Goal: Task Accomplishment & Management: Use online tool/utility

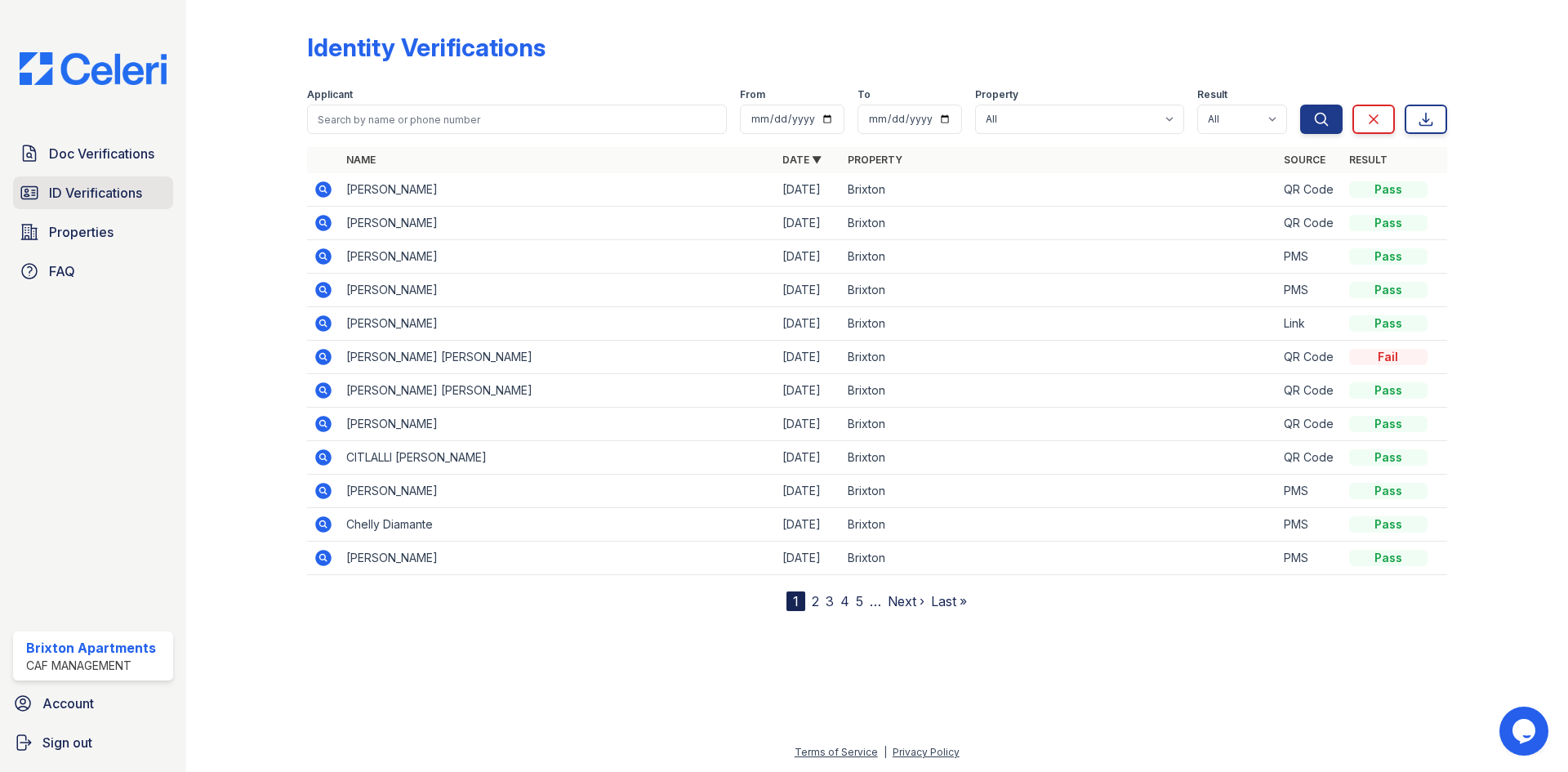
click at [59, 184] on span "ID Verifications" at bounding box center [95, 192] width 93 height 19
click at [73, 146] on span "Doc Verifications" at bounding box center [101, 154] width 106 height 19
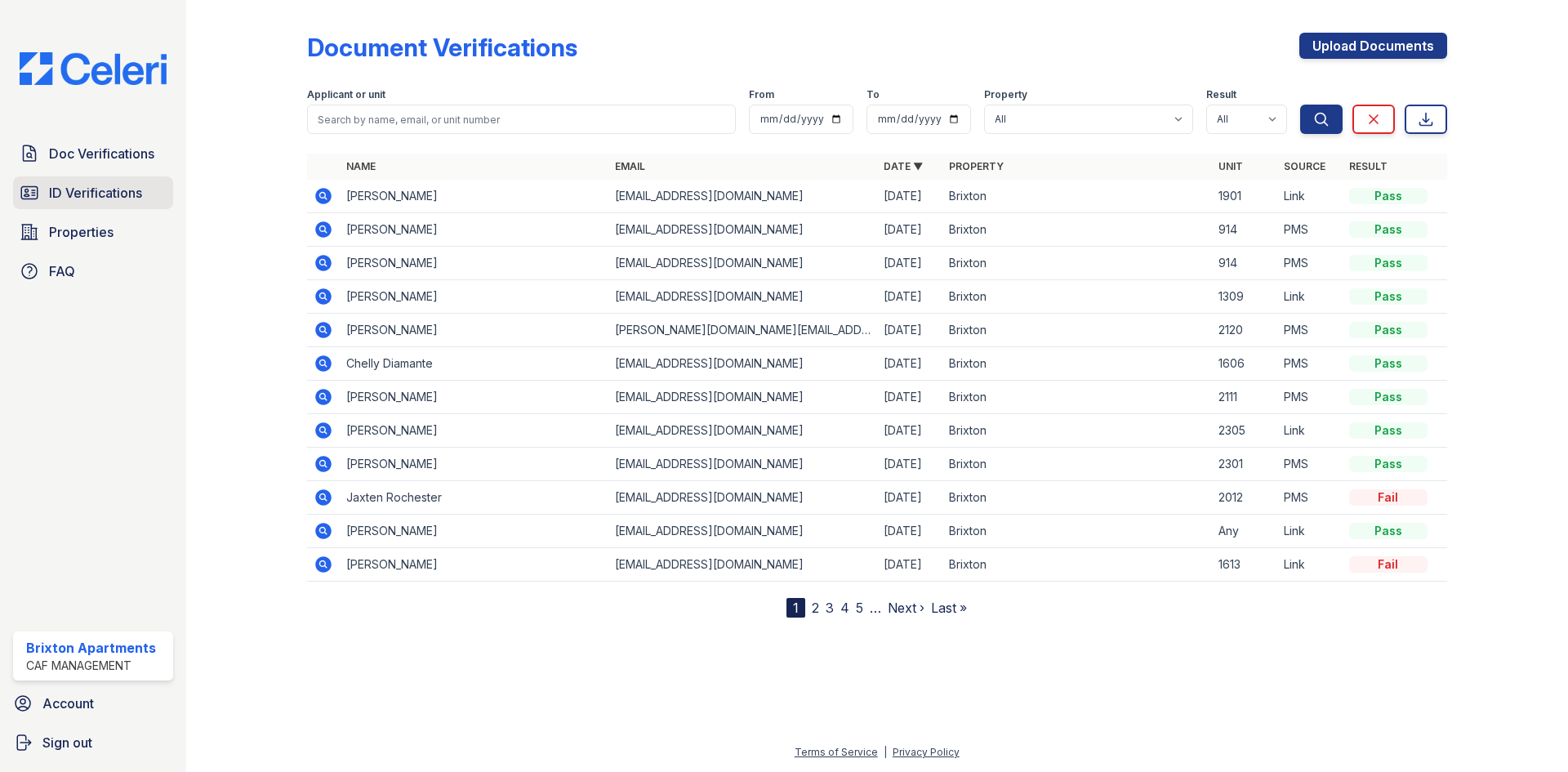
click at [96, 201] on span "ID Verifications" at bounding box center [95, 192] width 93 height 19
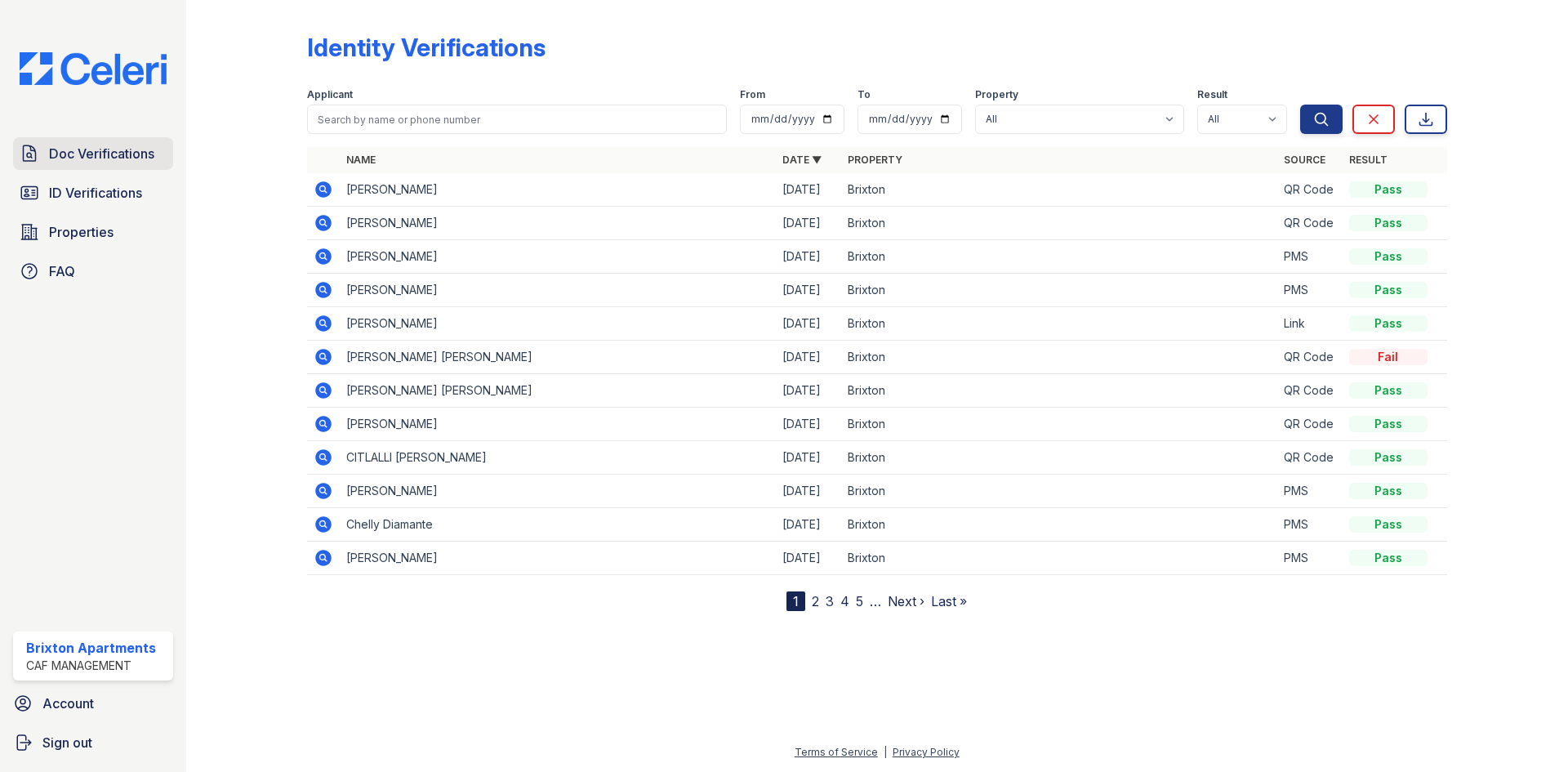
click at [84, 146] on span "Doc Verifications" at bounding box center [101, 154] width 106 height 19
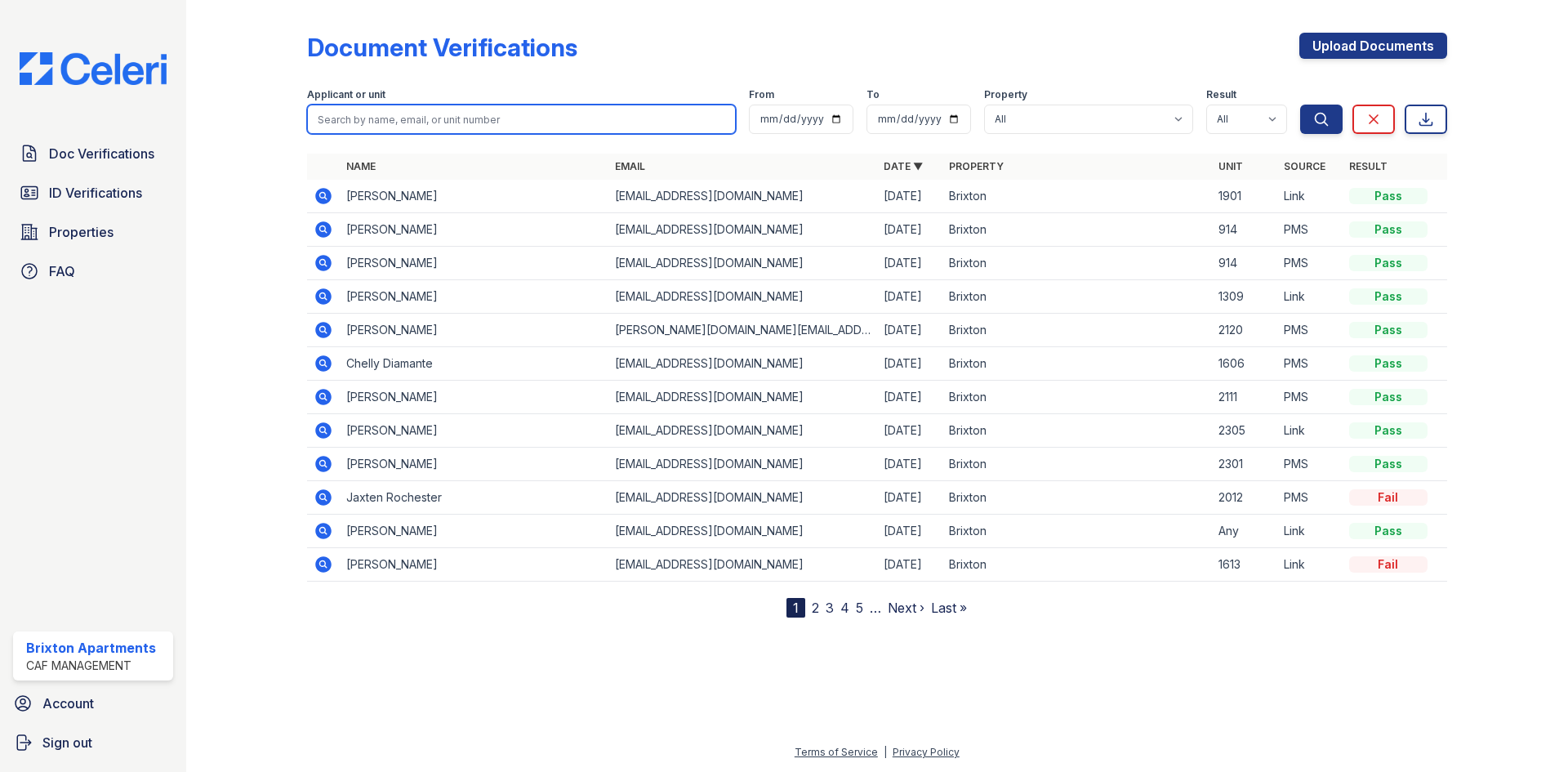
click at [490, 117] on input "search" at bounding box center [522, 120] width 429 height 30
type input "tello"
click at [1300, 105] on button "Search" at bounding box center [1321, 120] width 43 height 30
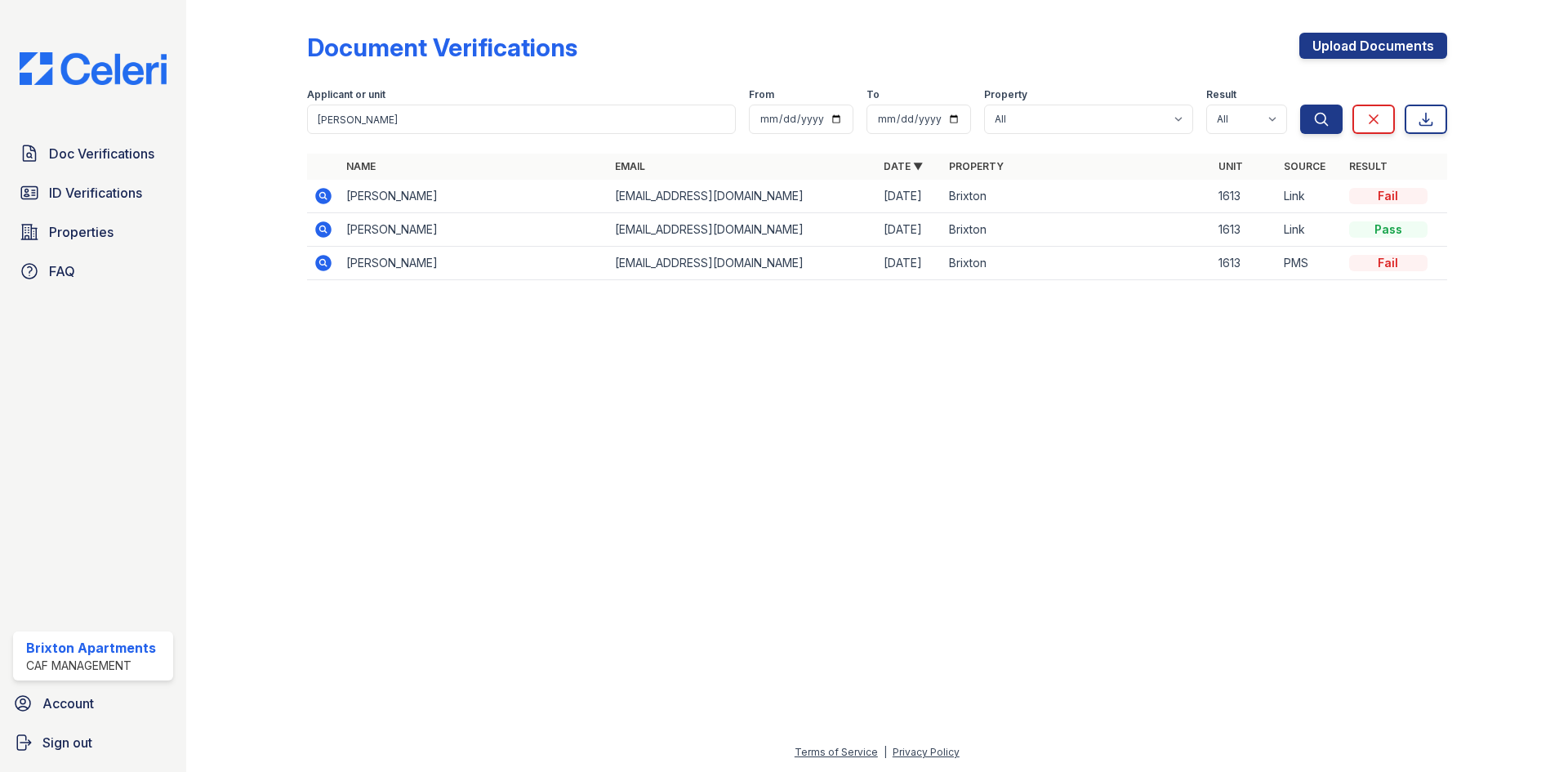
click at [328, 231] on icon at bounding box center [323, 229] width 17 height 17
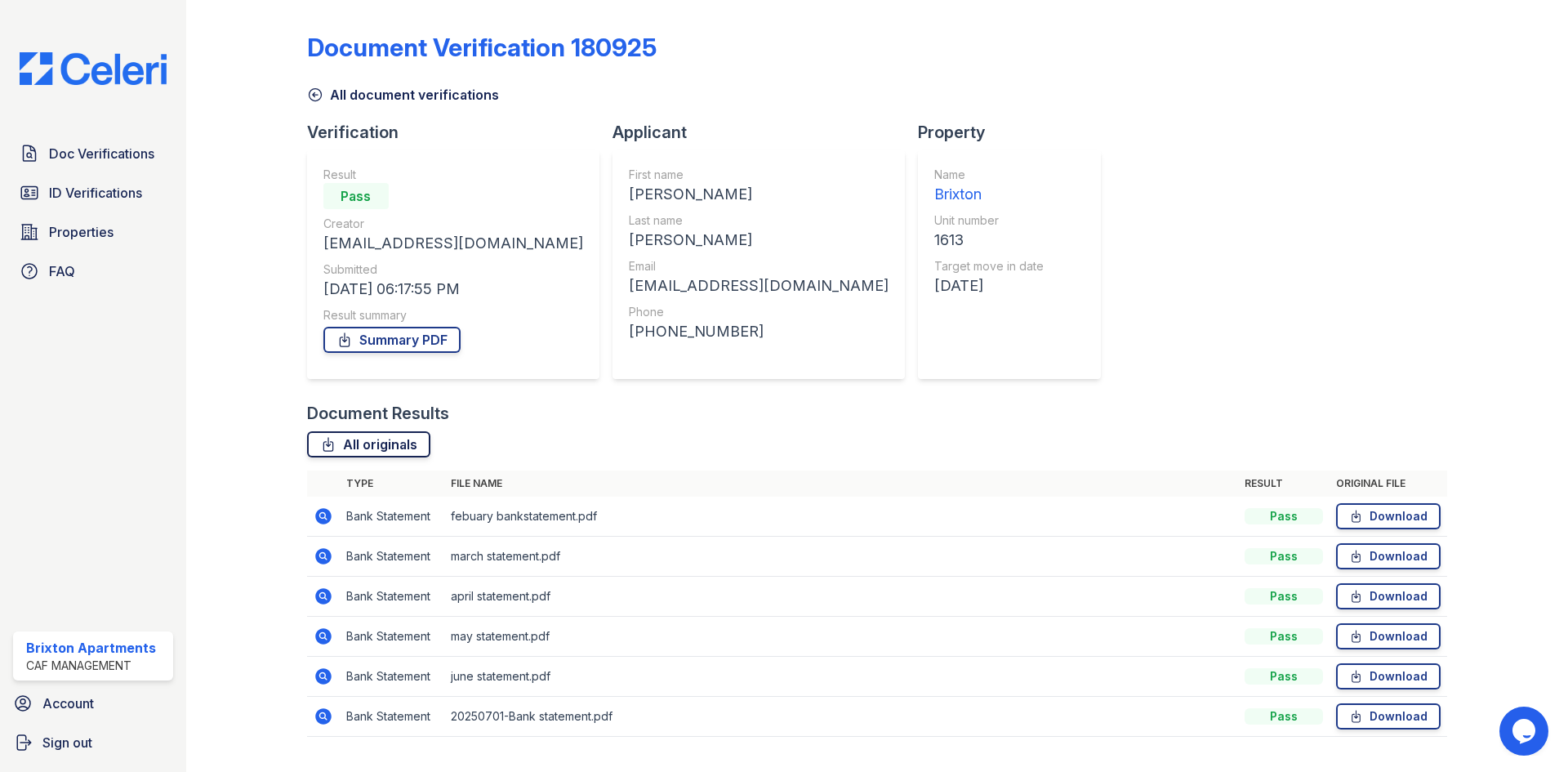
scroll to position [37, 0]
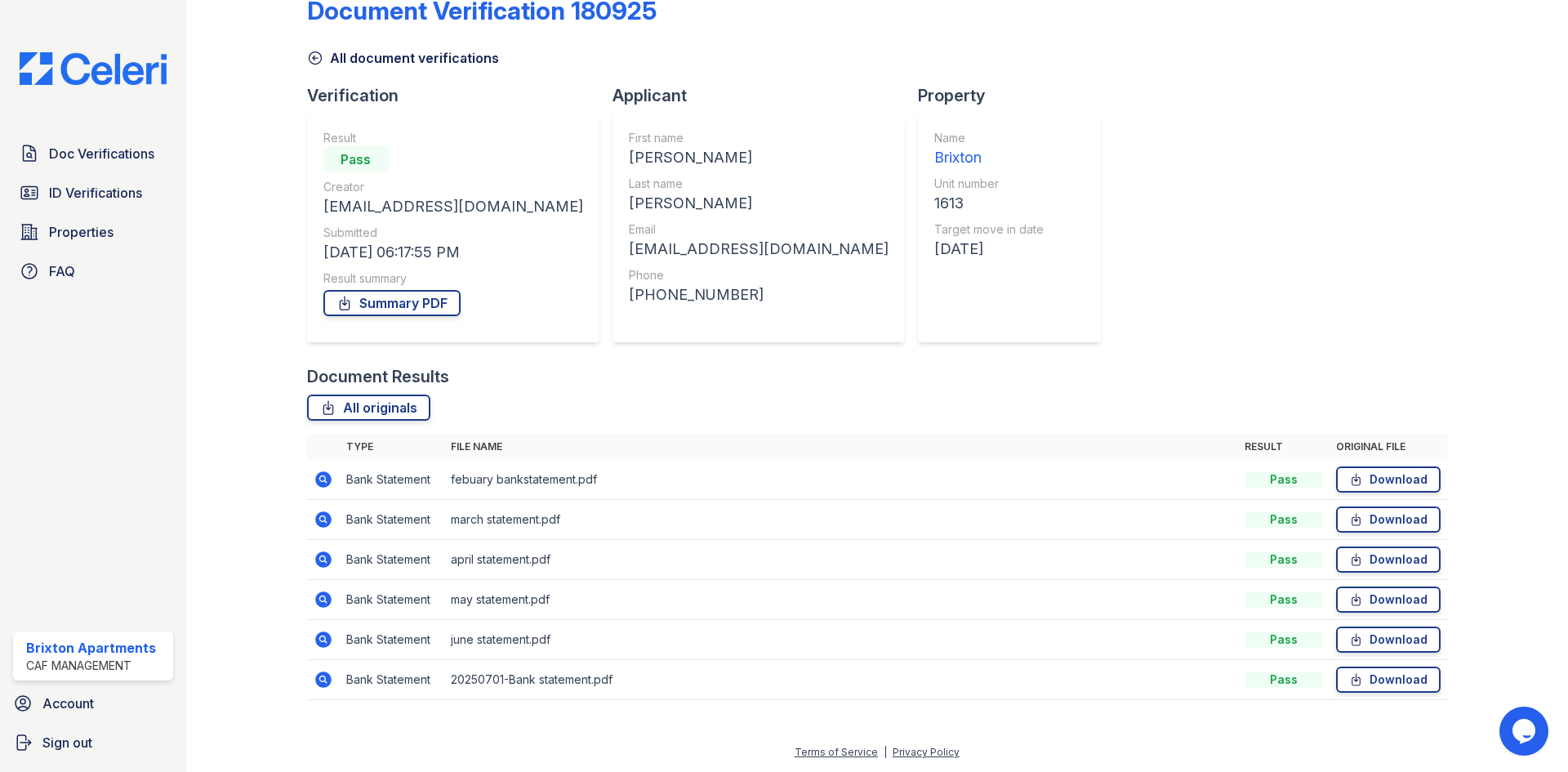
click at [323, 596] on icon at bounding box center [323, 599] width 19 height 19
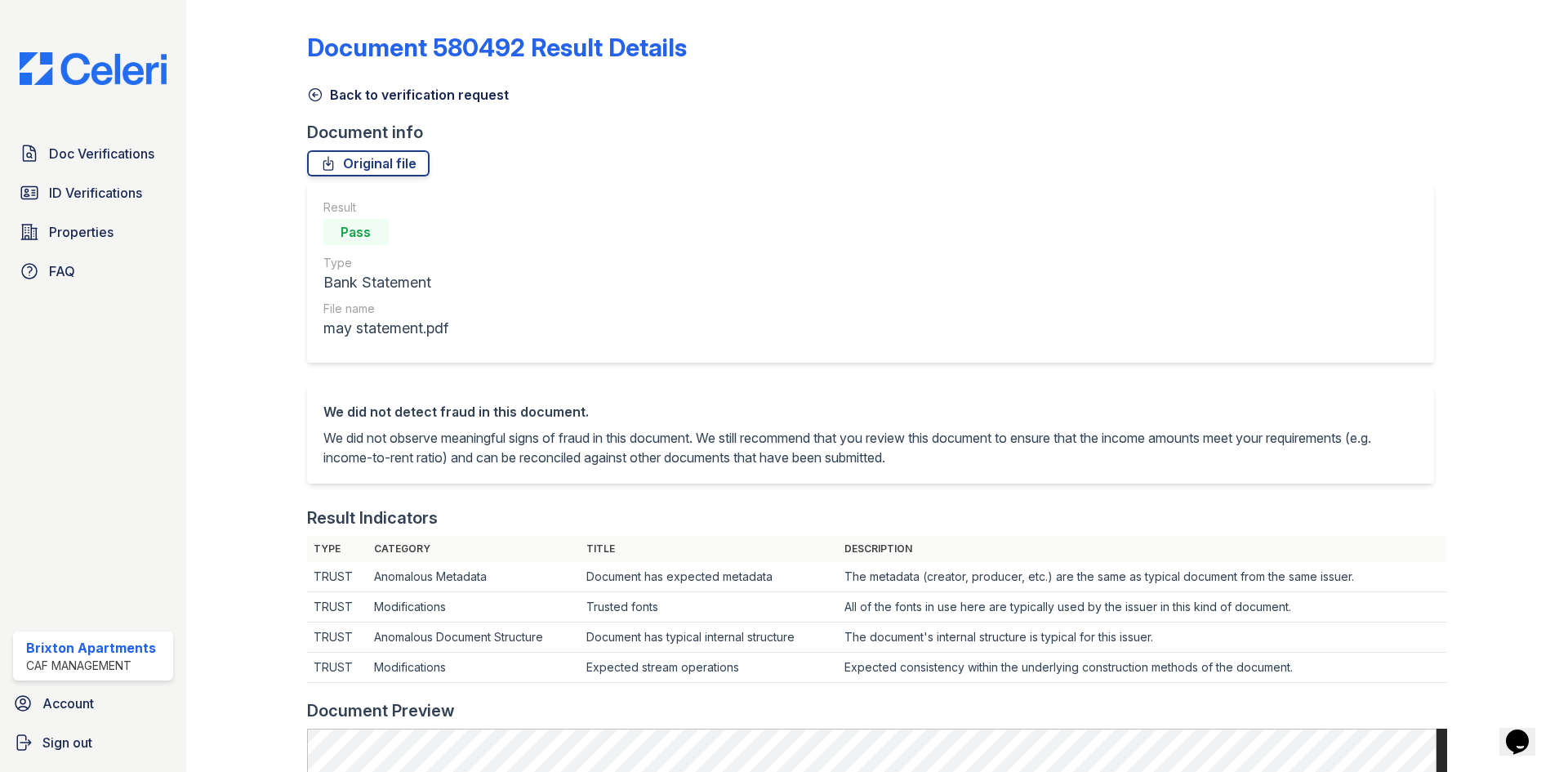
click at [309, 100] on icon at bounding box center [315, 94] width 17 height 17
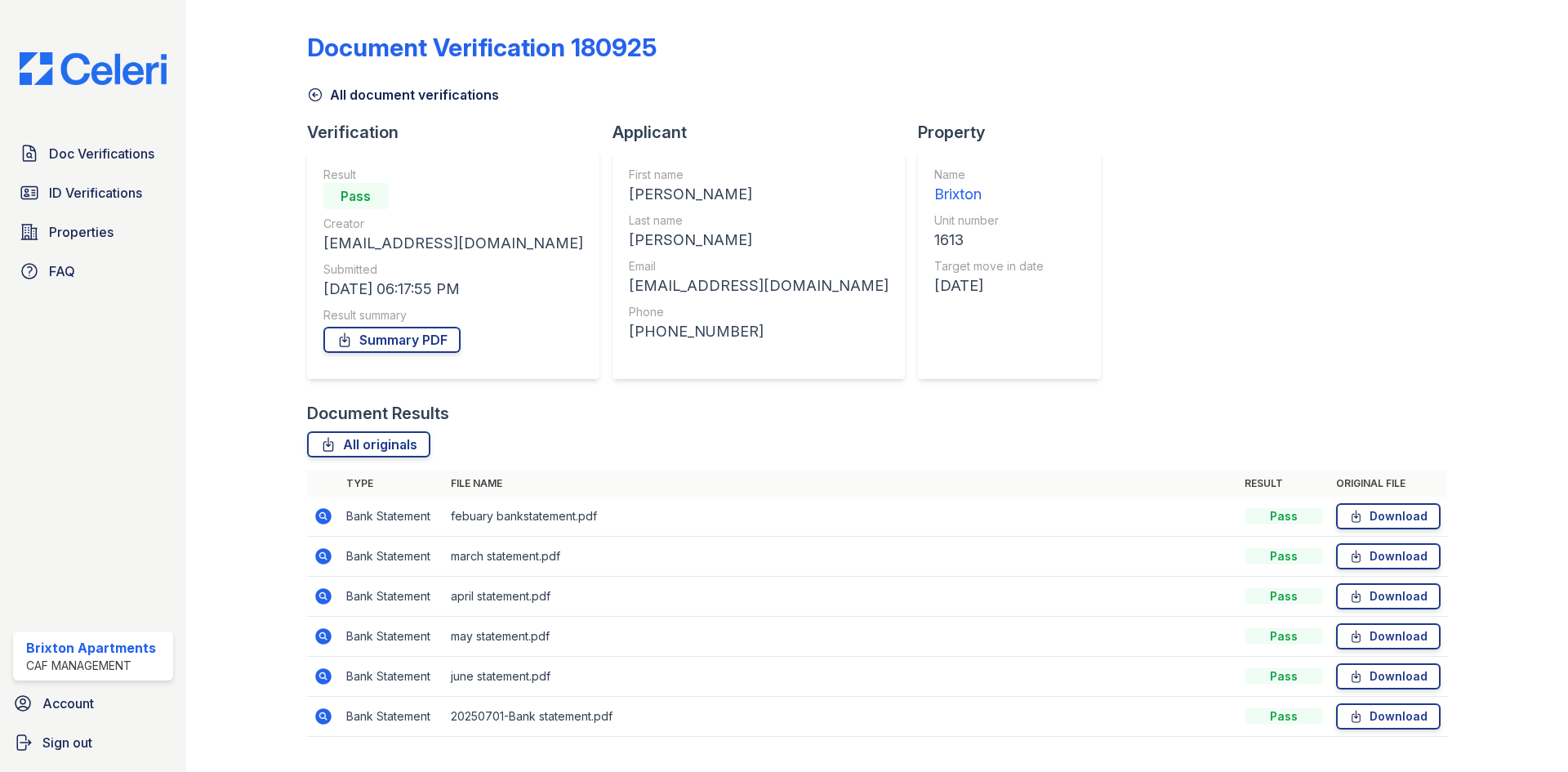
click at [317, 94] on icon at bounding box center [314, 95] width 12 height 12
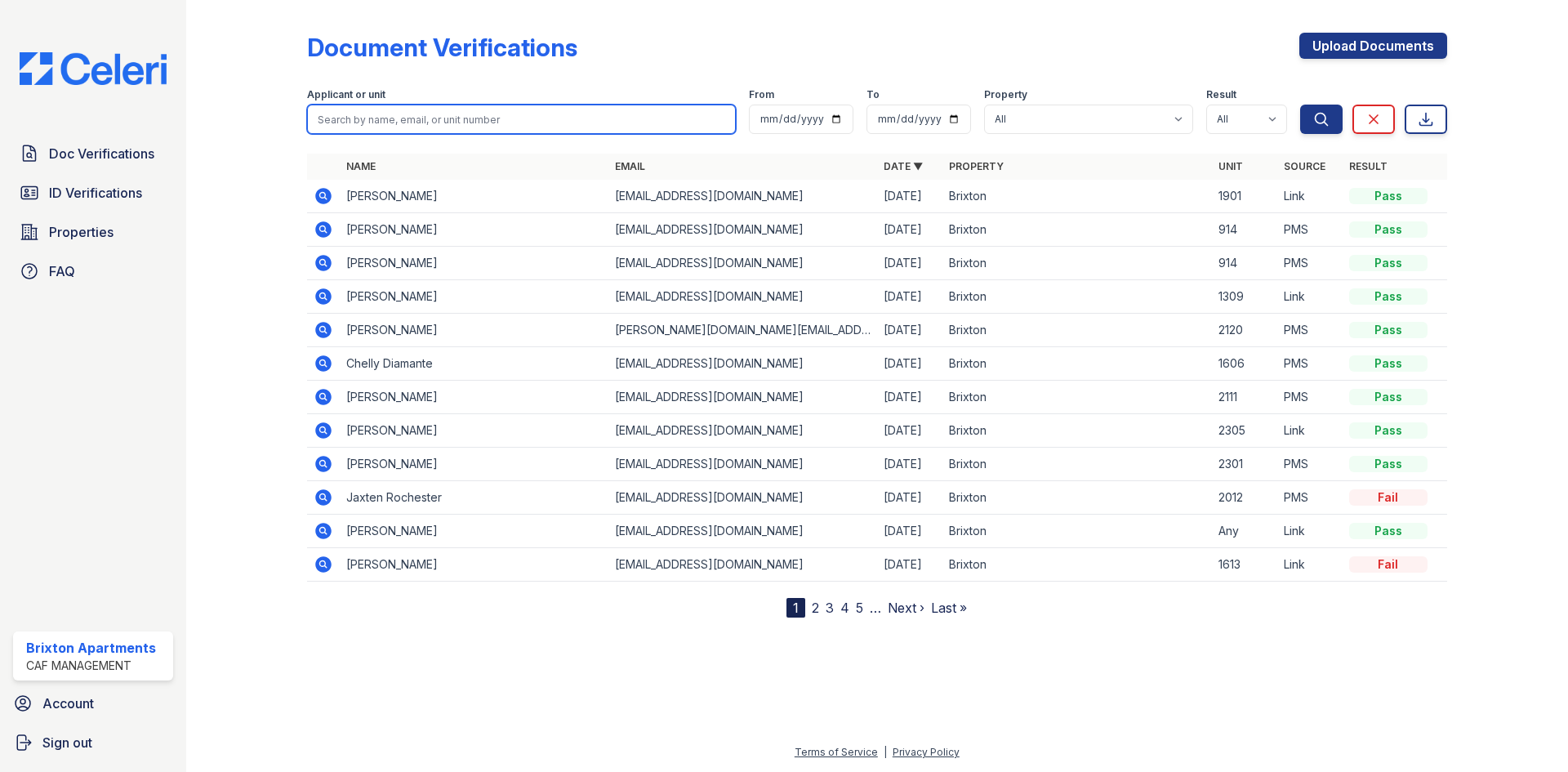
drag, startPoint x: 408, startPoint y: 125, endPoint x: 415, endPoint y: 121, distance: 8.1
click at [414, 125] on input "search" at bounding box center [522, 120] width 429 height 30
type input "[PERSON_NAME]"
click at [1300, 105] on button "Search" at bounding box center [1321, 120] width 43 height 30
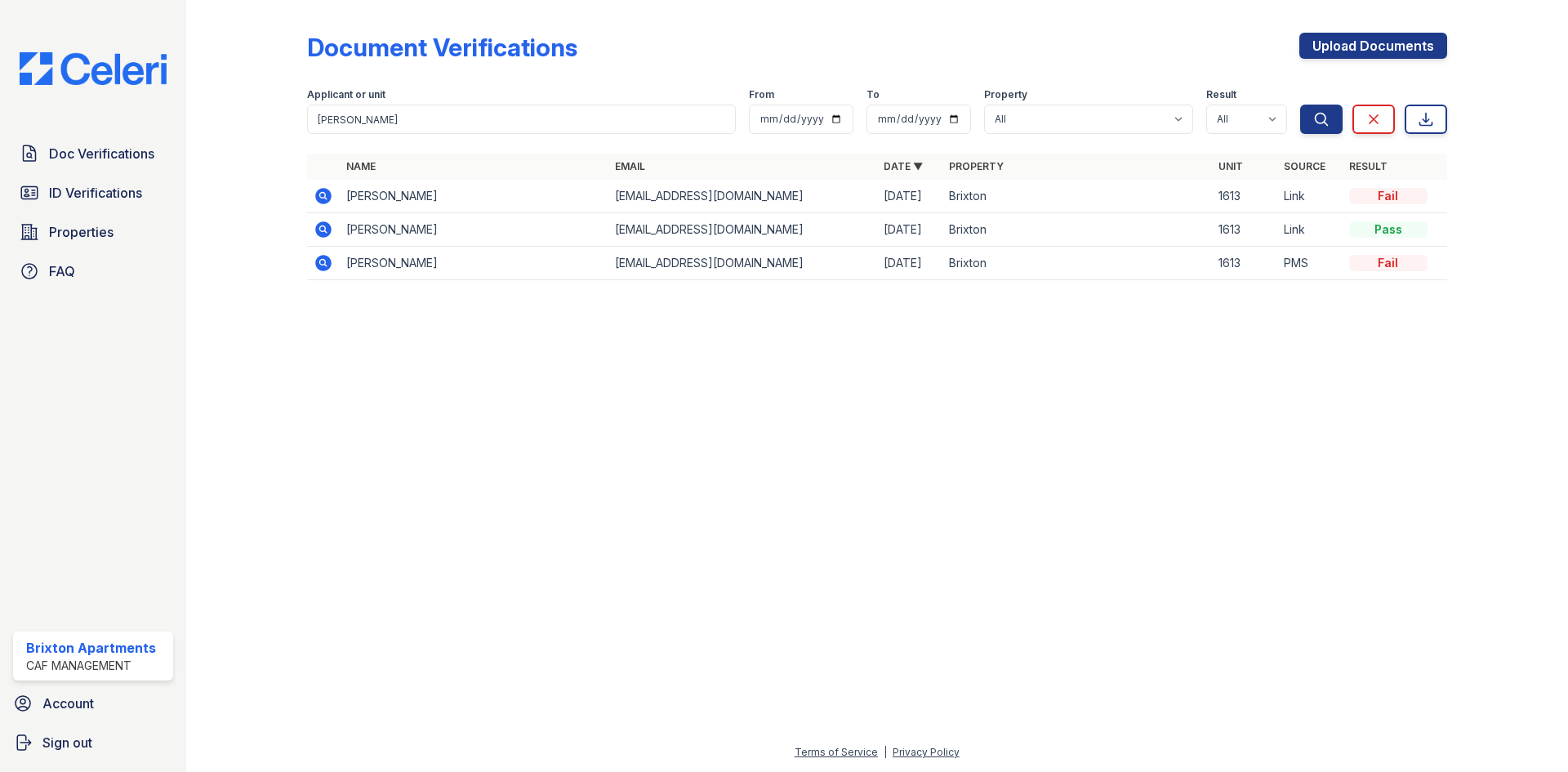
click at [324, 195] on icon at bounding box center [322, 195] width 4 height 4
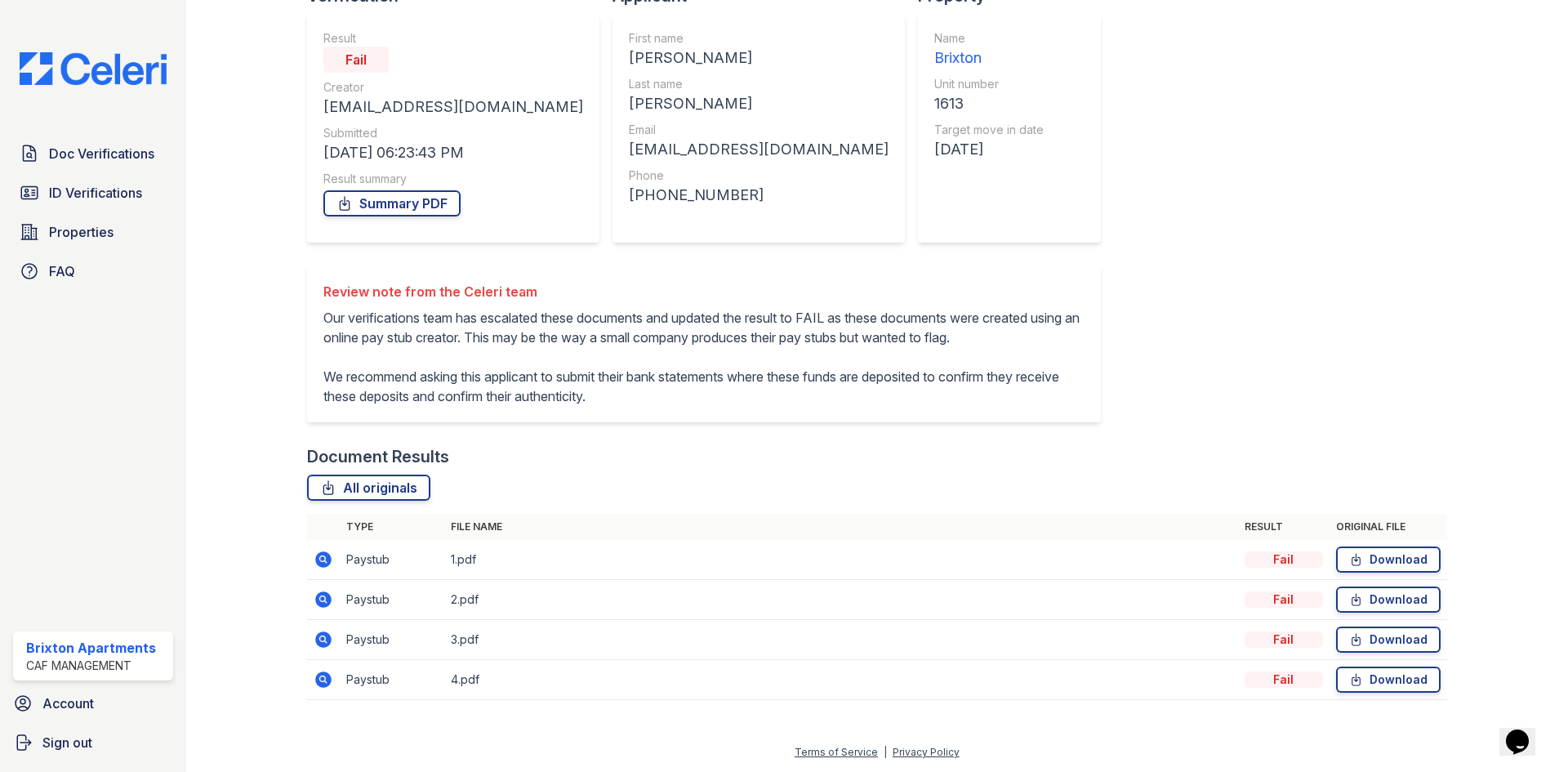
scroll to position [156, 0]
click at [318, 561] on icon at bounding box center [323, 559] width 17 height 17
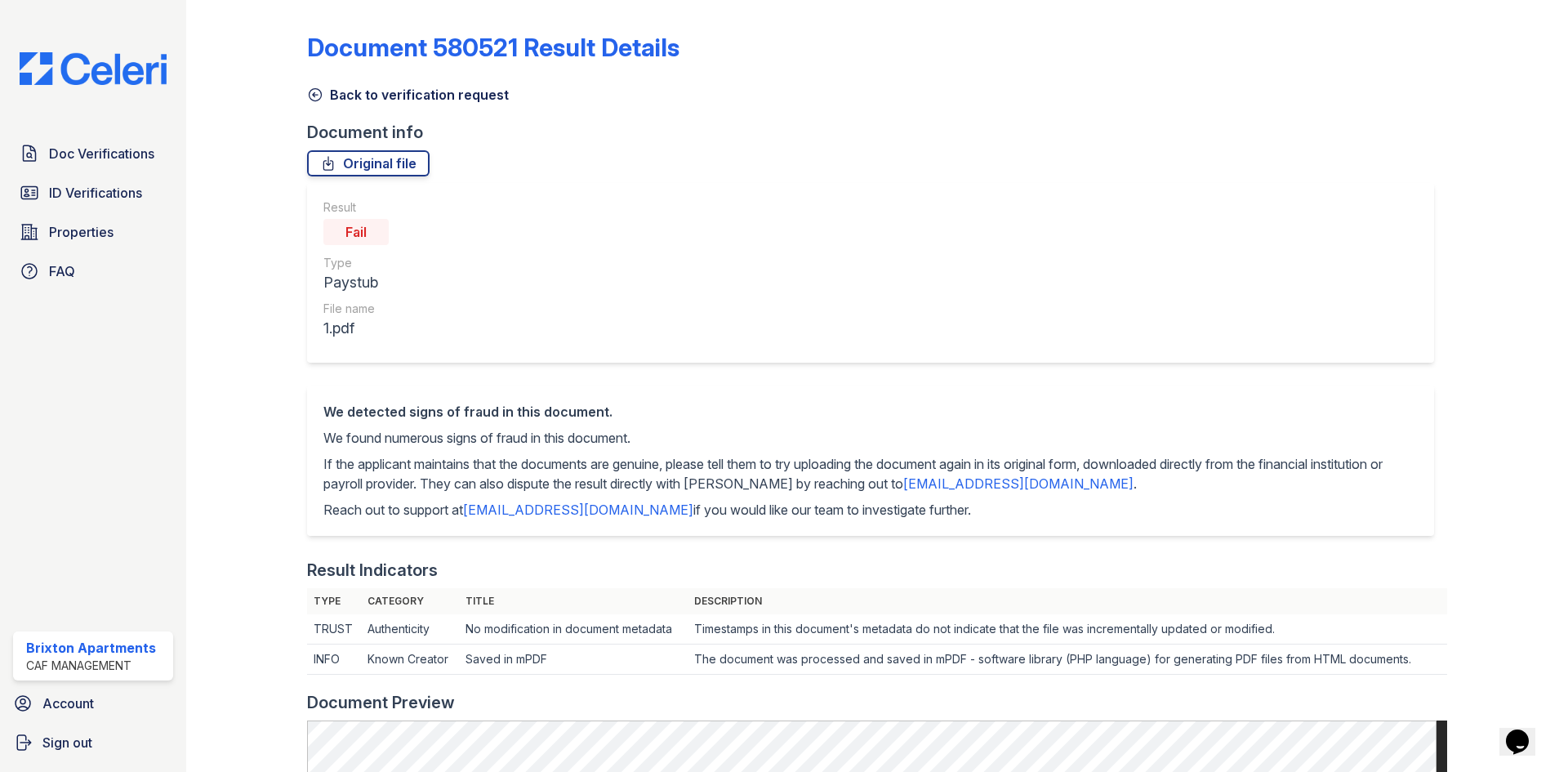
click at [314, 90] on icon at bounding box center [315, 94] width 17 height 17
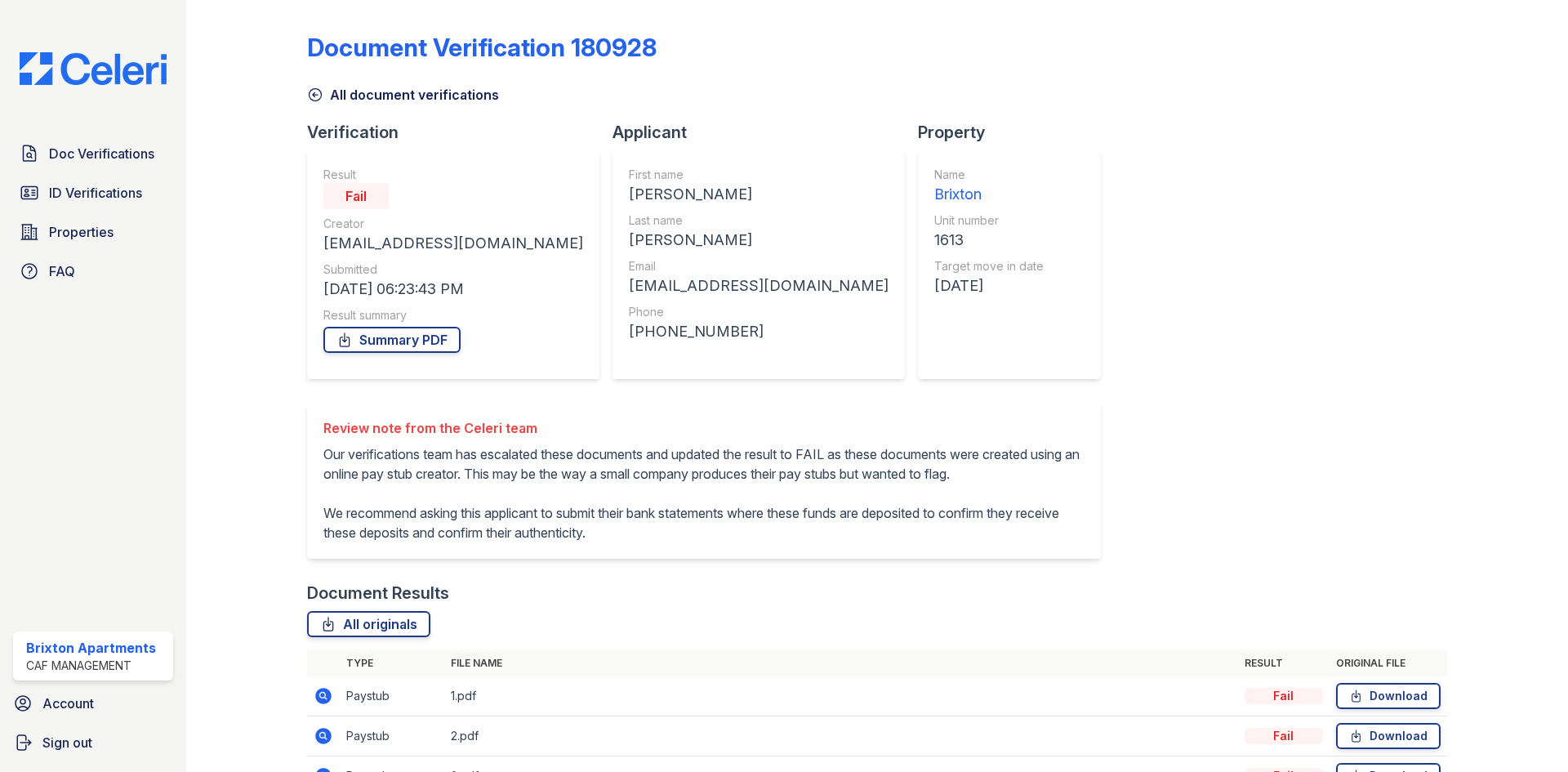
click at [314, 98] on icon at bounding box center [315, 94] width 17 height 17
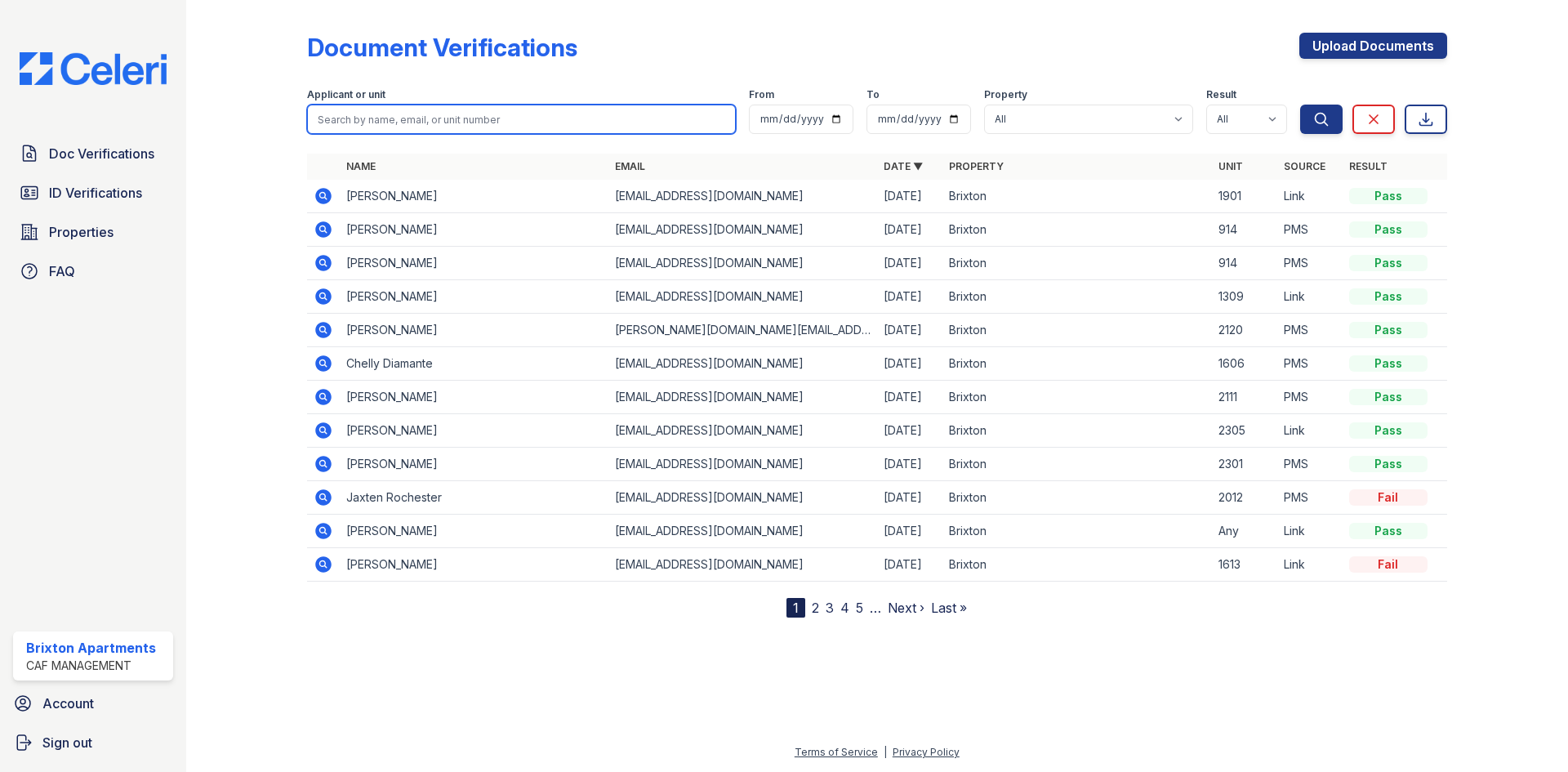
click at [367, 120] on input "search" at bounding box center [522, 120] width 429 height 30
click at [377, 121] on input "search" at bounding box center [522, 120] width 429 height 30
type input "[PERSON_NAME]"
click at [1300, 105] on button "Search" at bounding box center [1321, 120] width 43 height 30
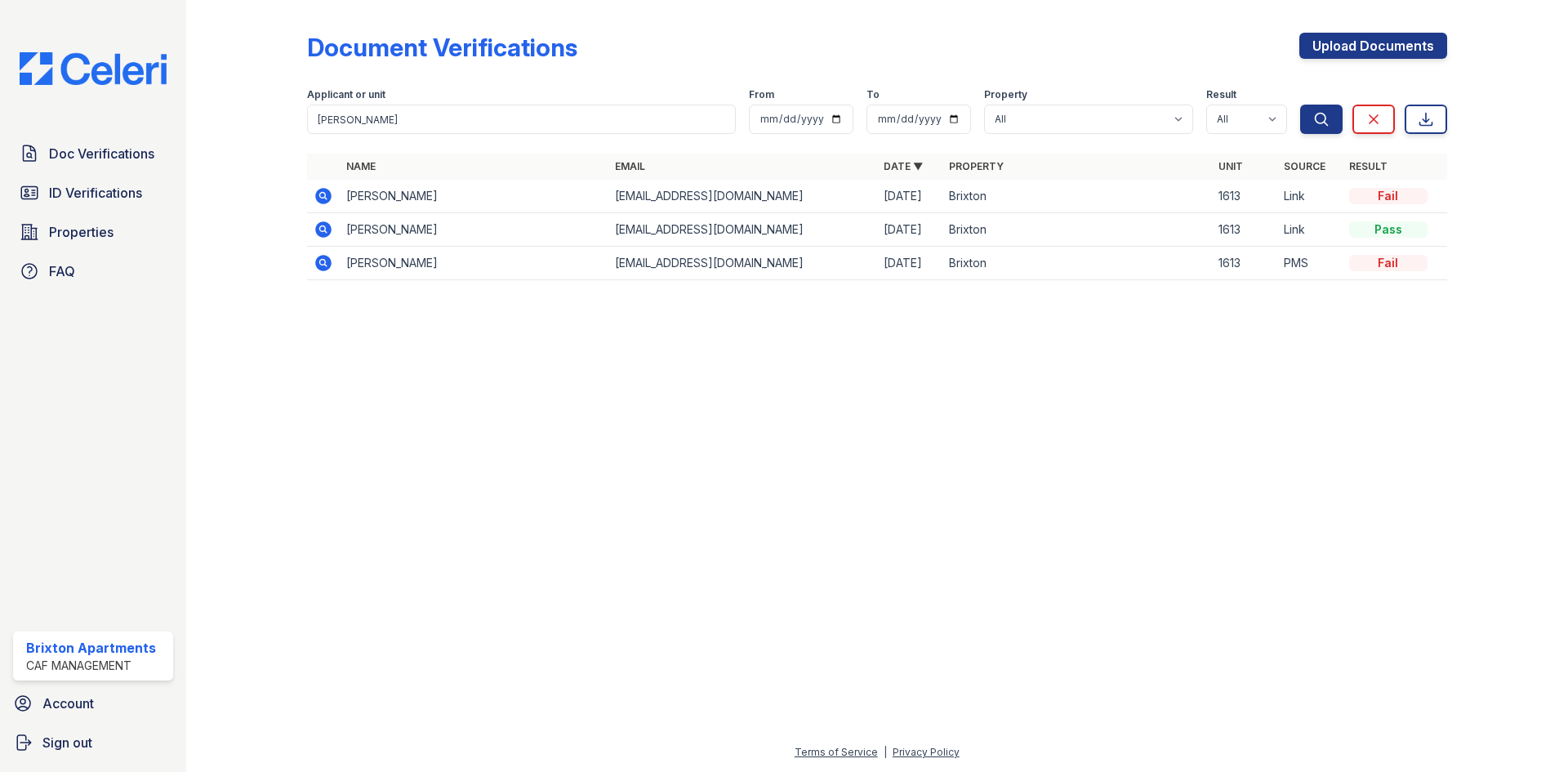
click at [328, 196] on icon at bounding box center [323, 196] width 17 height 17
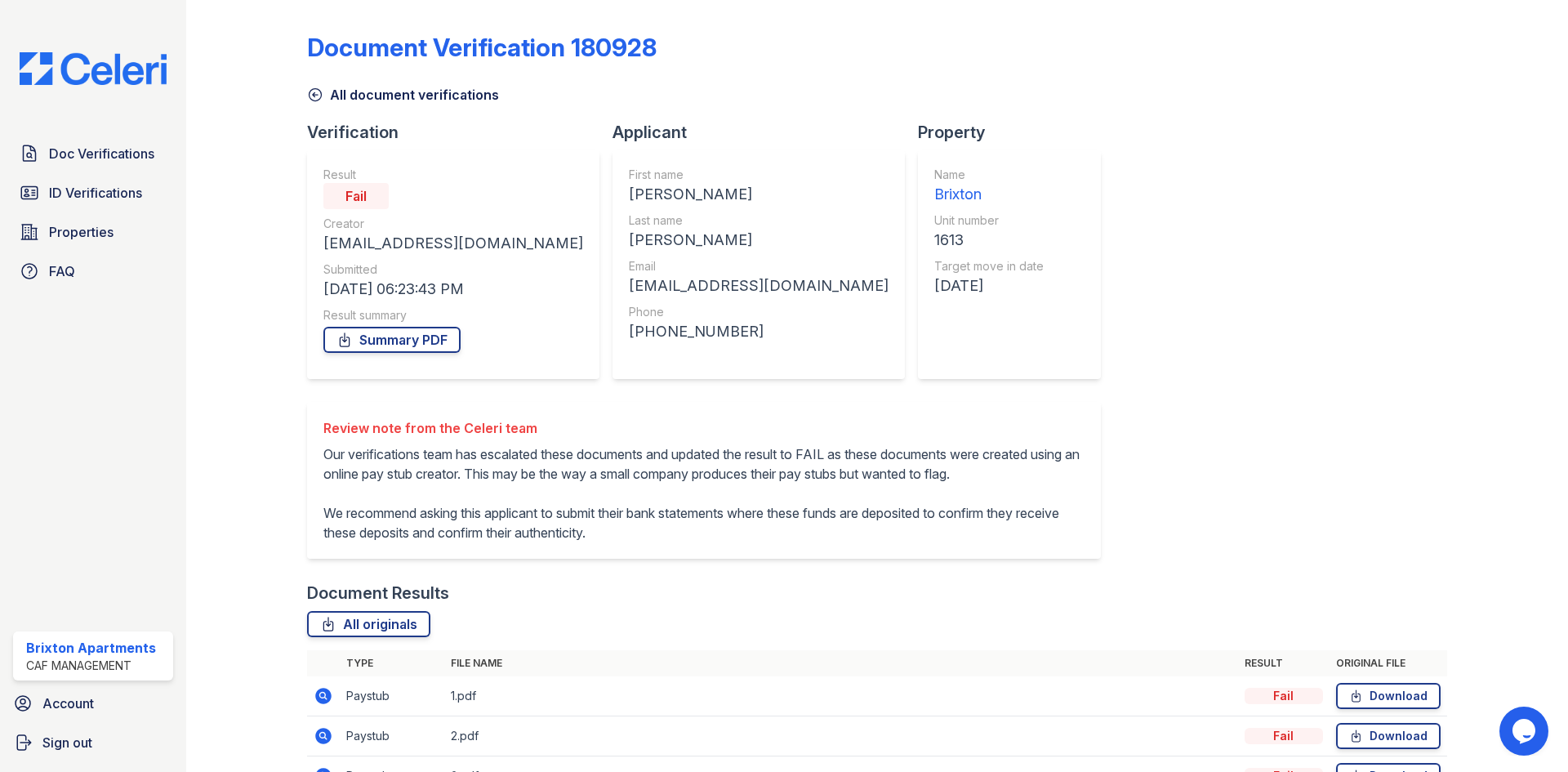
click at [313, 99] on icon at bounding box center [315, 94] width 17 height 17
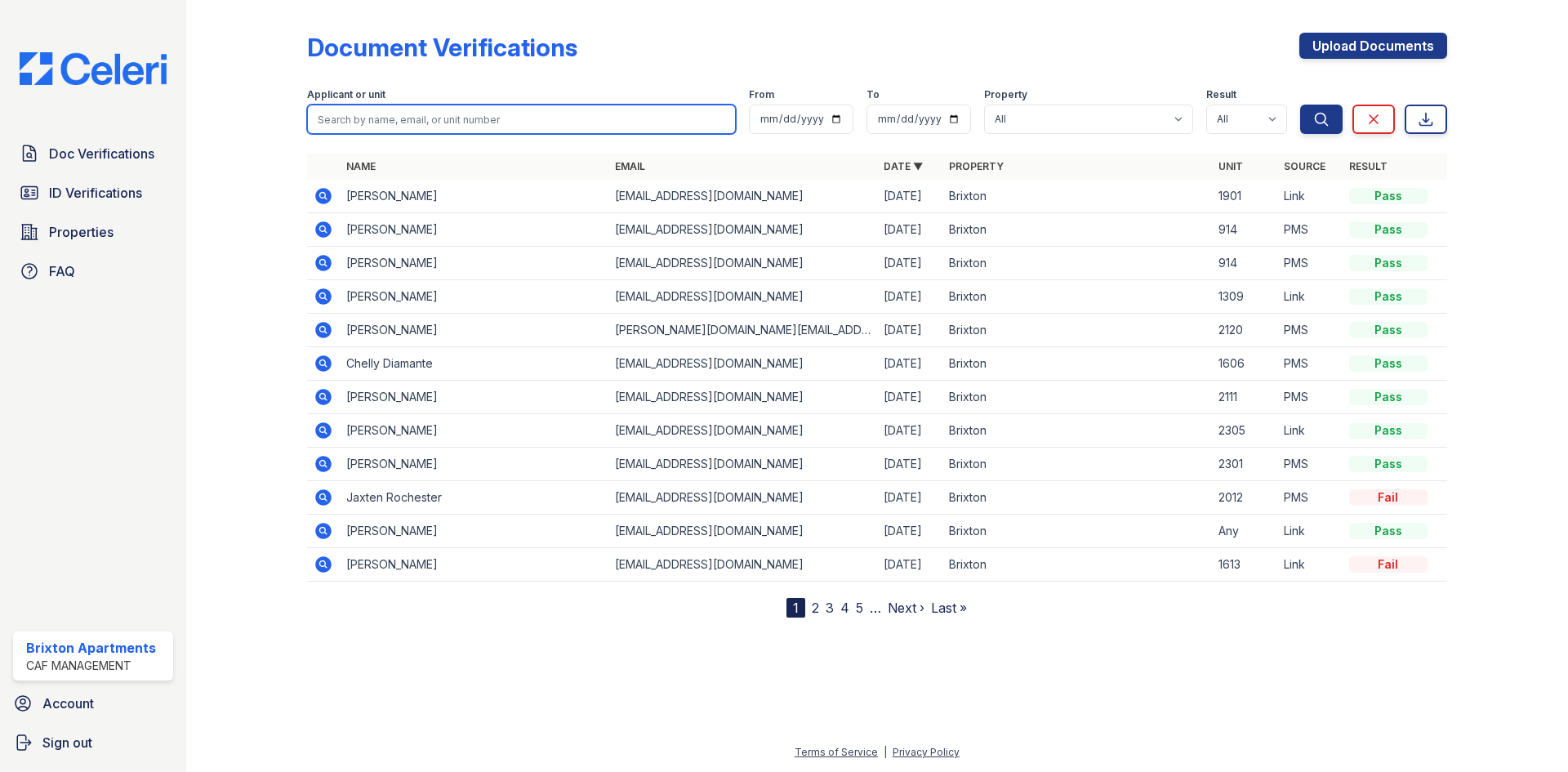
drag, startPoint x: 535, startPoint y: 107, endPoint x: 438, endPoint y: -71, distance: 202.7
click at [438, 0] on html "Doc Verifications ID Verifications Properties FAQ Brixton Apartments CAF Manage…" at bounding box center [784, 386] width 1568 height 772
